Goal: Task Accomplishment & Management: Manage account settings

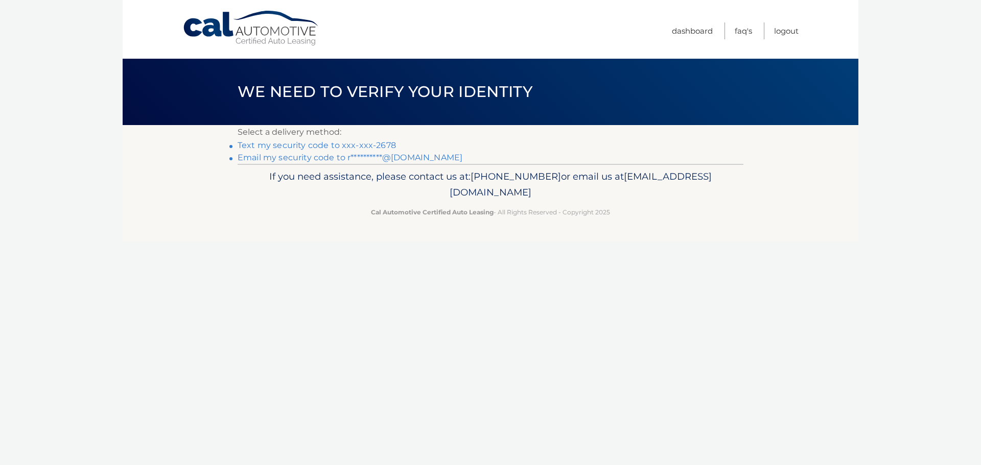
click at [335, 141] on link "Text my security code to xxx-xxx-2678" at bounding box center [317, 146] width 158 height 10
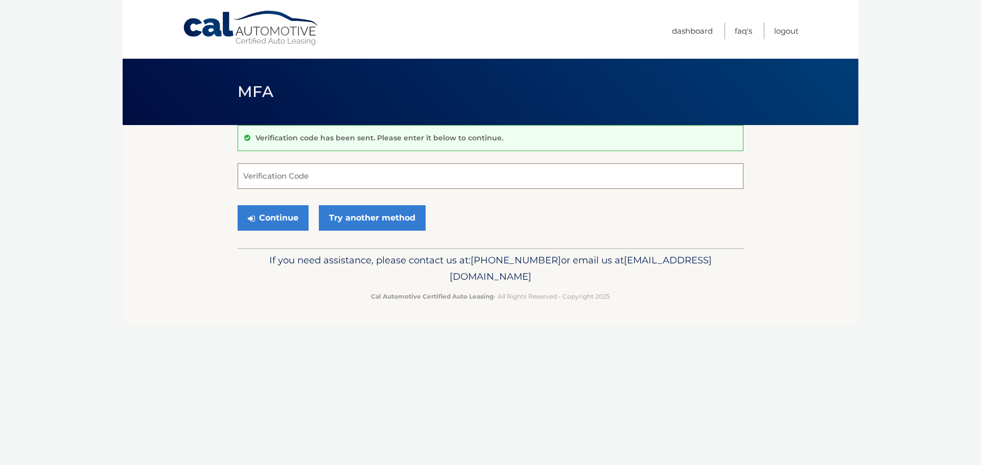
click at [346, 173] on input "Verification Code" at bounding box center [491, 177] width 506 height 26
type input "118292"
click at [286, 218] on button "Continue" at bounding box center [273, 218] width 71 height 26
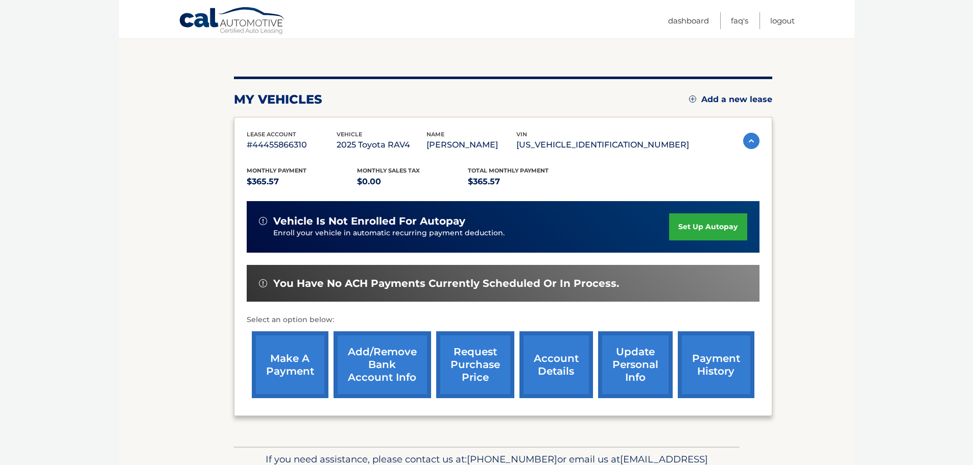
scroll to position [102, 0]
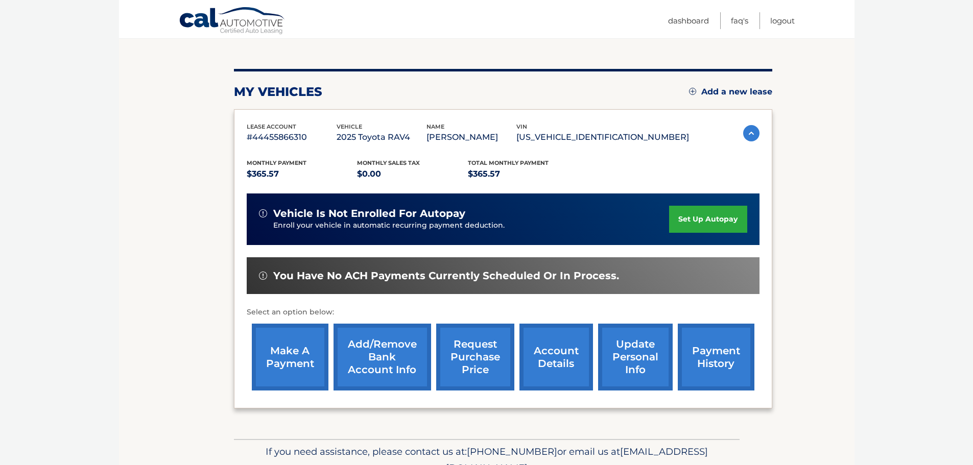
click at [294, 363] on link "make a payment" at bounding box center [290, 357] width 77 height 67
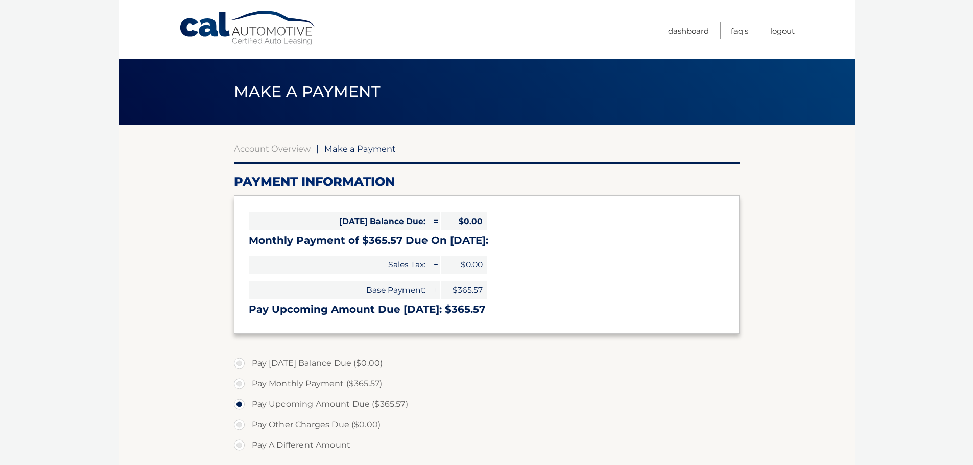
select select "MDZkNTg4MTQtNTI2Yy00N2Y3LWEyNDUtMTA3OTA0MDEwZTVm"
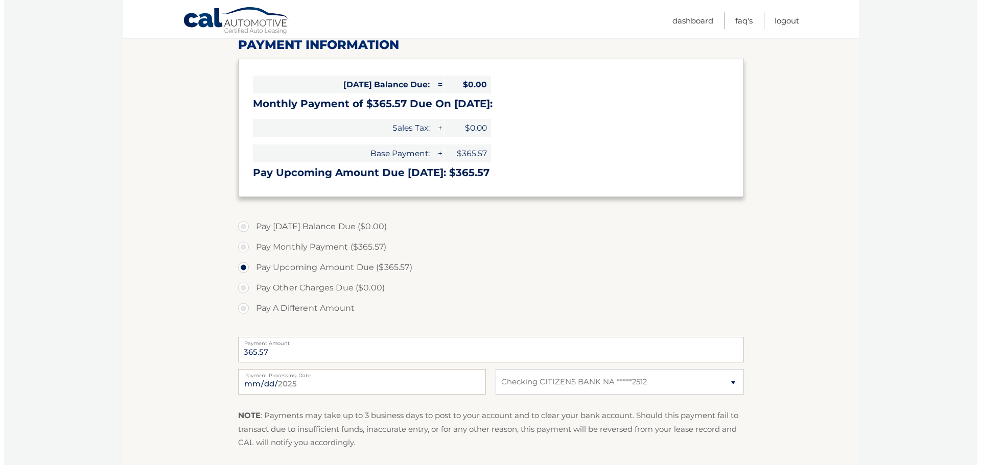
scroll to position [255, 0]
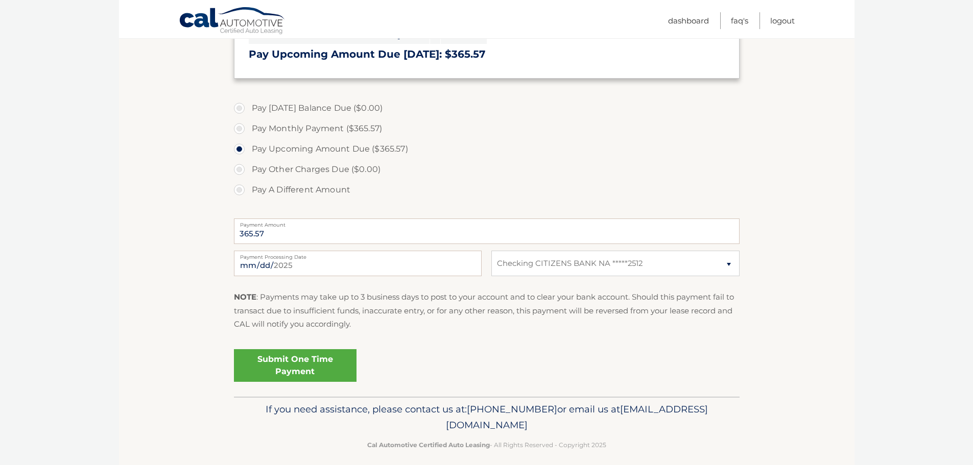
click at [290, 365] on link "Submit One Time Payment" at bounding box center [295, 365] width 123 height 33
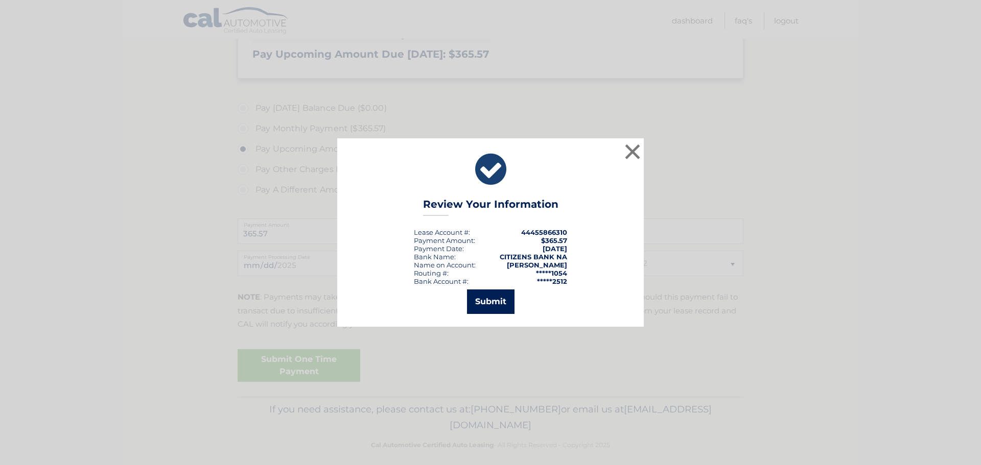
click at [494, 298] on button "Submit" at bounding box center [491, 302] width 48 height 25
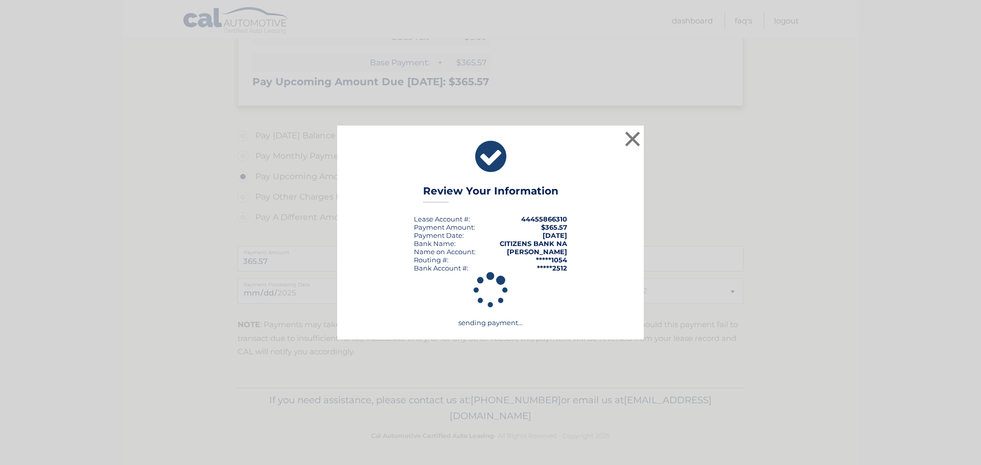
scroll to position [228, 0]
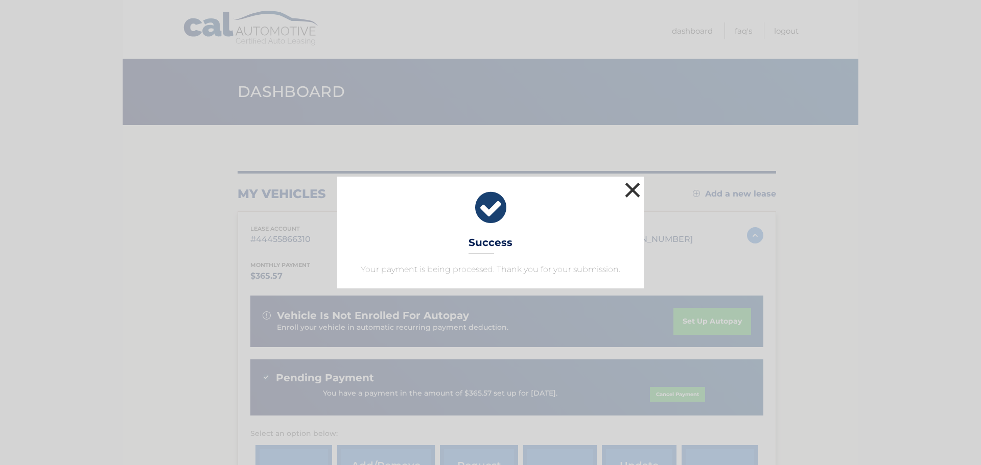
click at [630, 189] on button "×" at bounding box center [632, 190] width 20 height 20
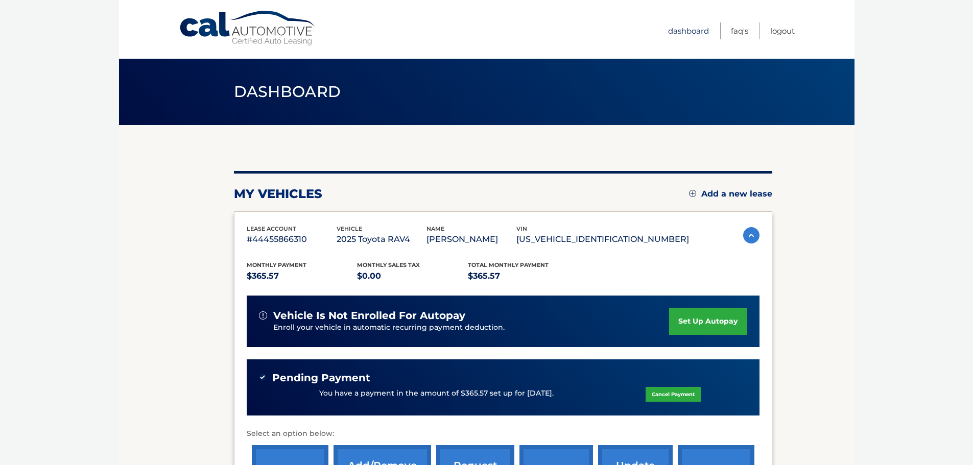
click at [687, 29] on link "Dashboard" at bounding box center [688, 30] width 41 height 17
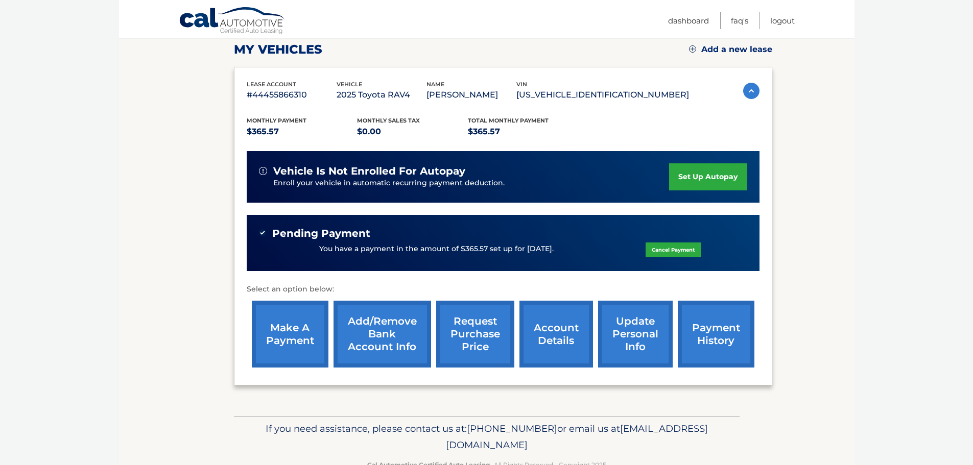
scroll to position [173, 0]
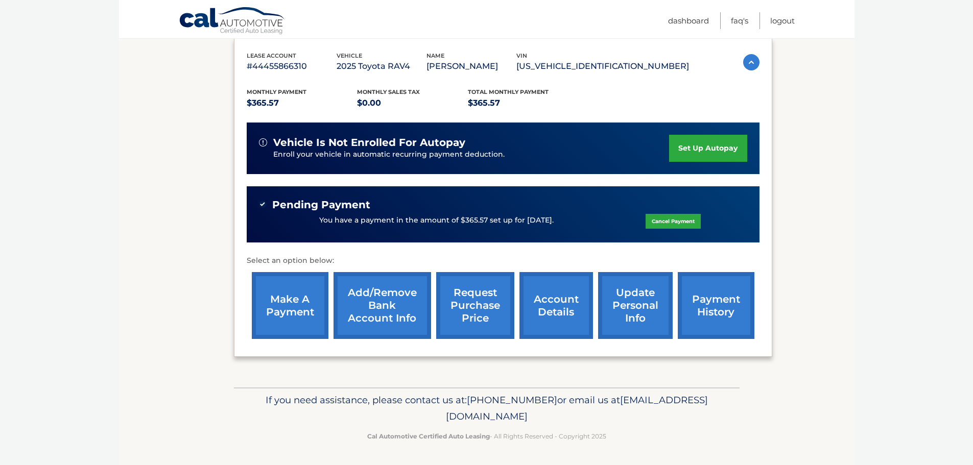
click at [715, 310] on link "payment history" at bounding box center [716, 305] width 77 height 67
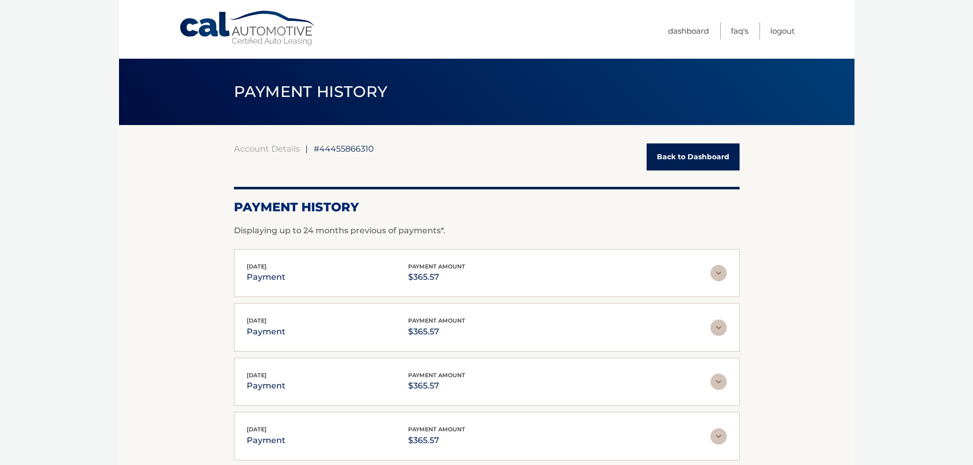
click at [698, 158] on link "Back to Dashboard" at bounding box center [693, 157] width 93 height 27
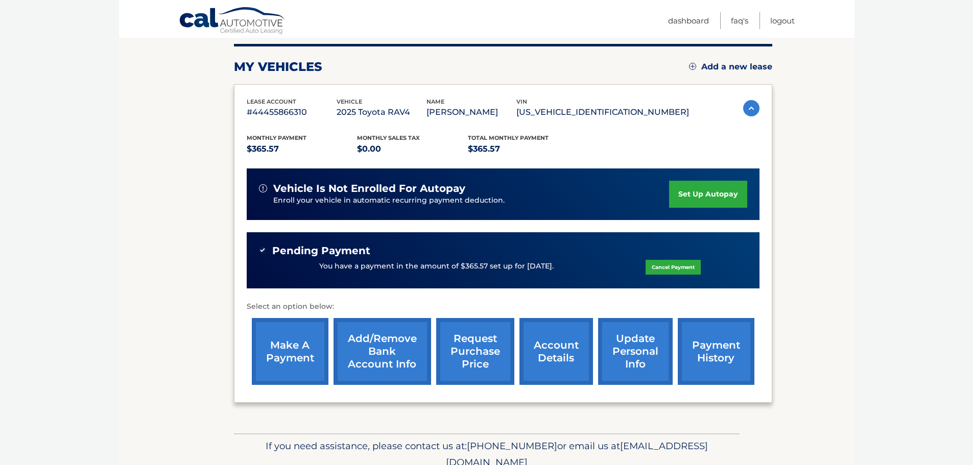
scroll to position [153, 0]
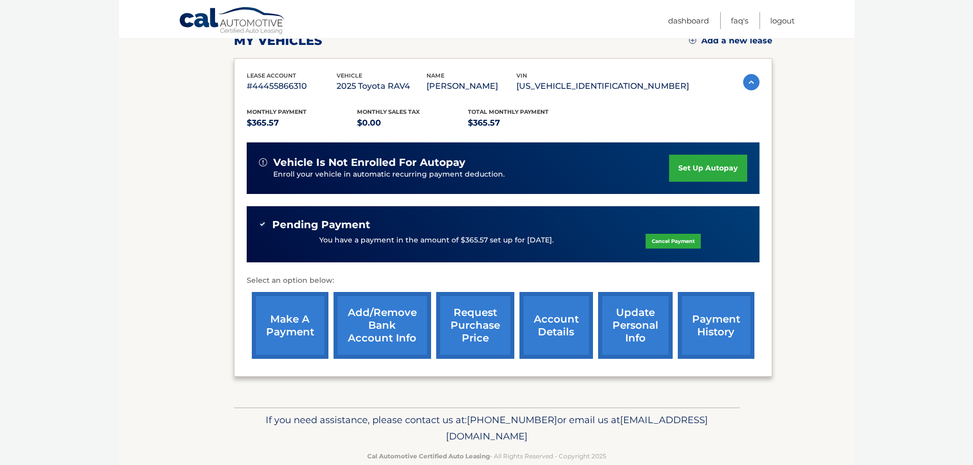
click at [638, 328] on link "update personal info" at bounding box center [635, 325] width 75 height 67
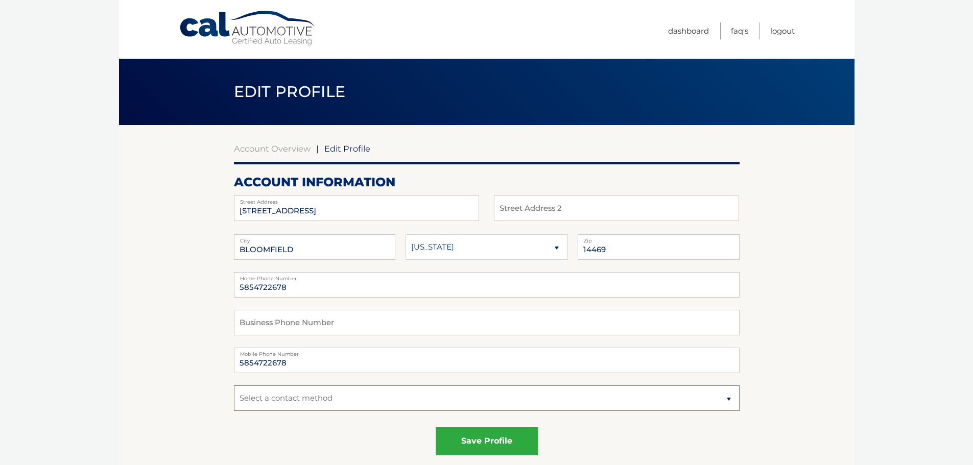
click at [686, 400] on select "Select a contact method Mobile Home" at bounding box center [487, 399] width 506 height 26
click at [234, 386] on select "Select a contact method Mobile Home" at bounding box center [487, 399] width 506 height 26
click at [412, 402] on select "Select a contact method Mobile Home" at bounding box center [487, 399] width 506 height 26
select select "1"
click at [234, 386] on select "Select a contact method Mobile Home" at bounding box center [487, 399] width 506 height 26
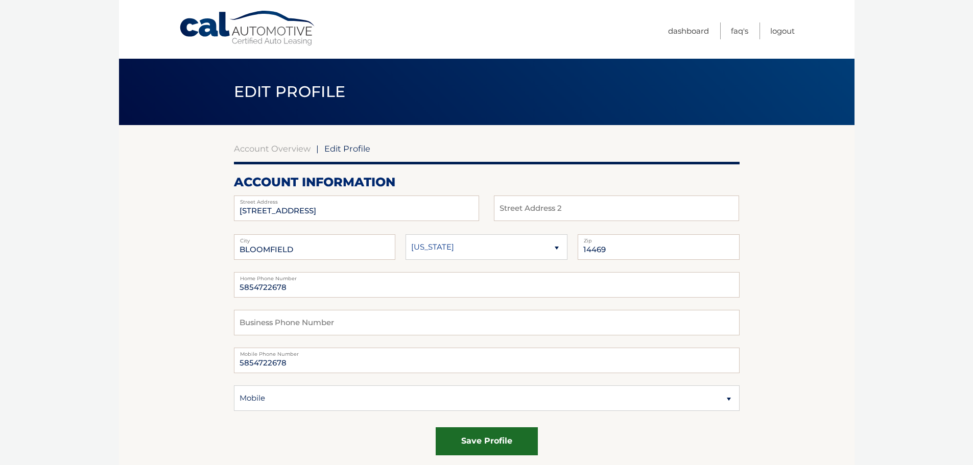
click at [482, 437] on button "save profile" at bounding box center [487, 442] width 102 height 28
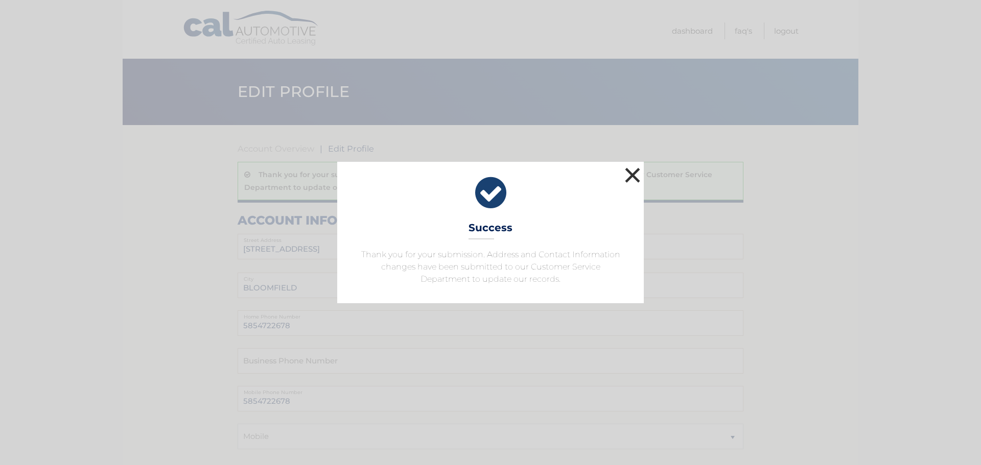
click at [630, 174] on button "×" at bounding box center [632, 175] width 20 height 20
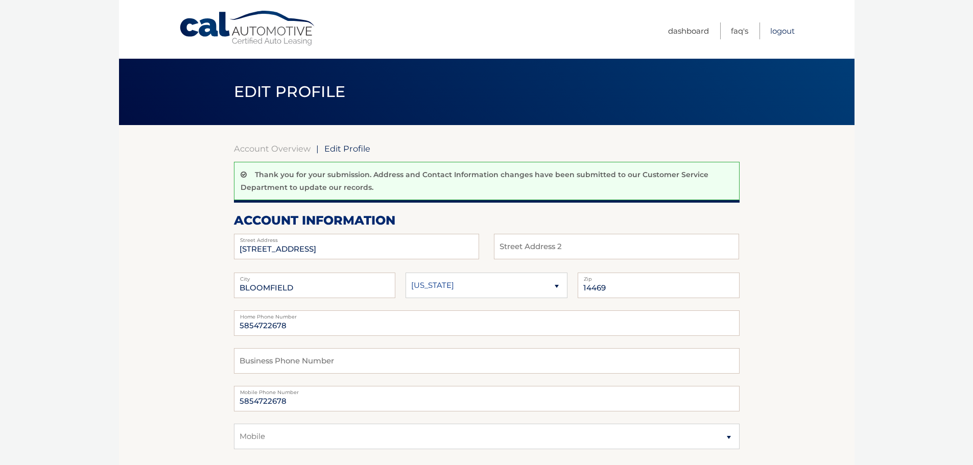
click at [780, 30] on link "Logout" at bounding box center [783, 30] width 25 height 17
